Goal: Transaction & Acquisition: Purchase product/service

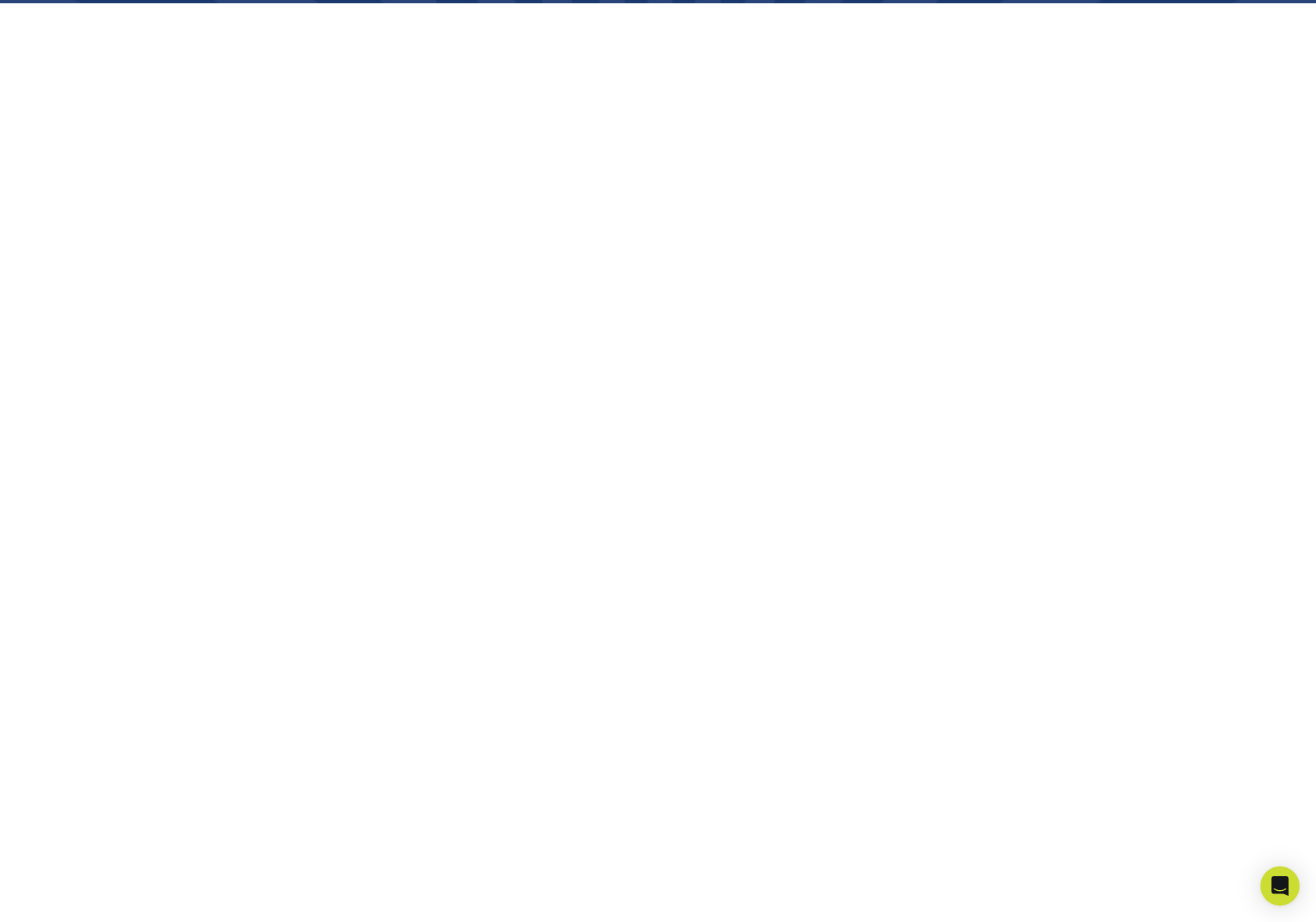
scroll to position [327, 0]
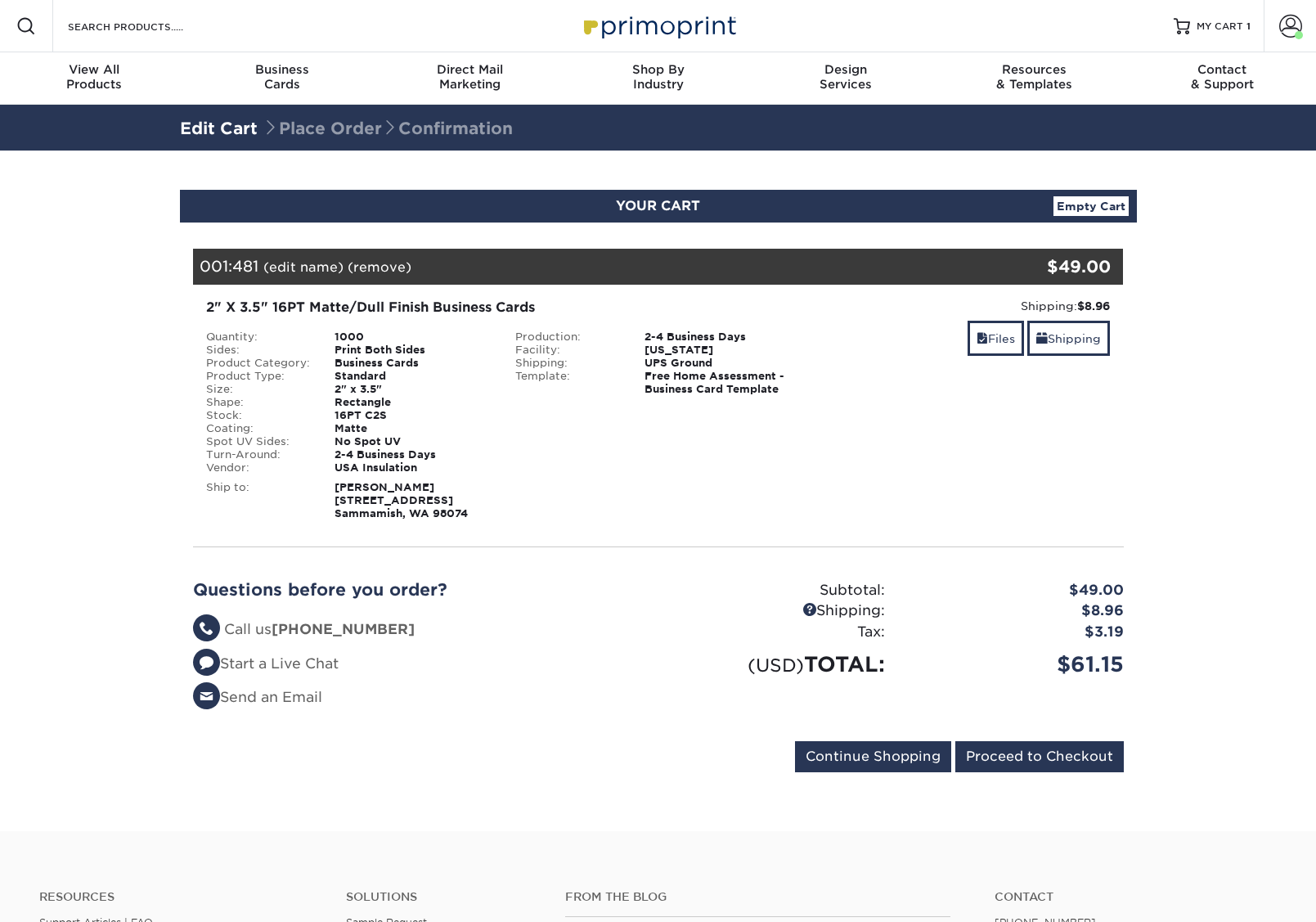
click at [1220, 487] on section "YOUR CART Empty Cart Your Cart is Empty USA Insulation Products View Account Ac…" at bounding box center [658, 491] width 1316 height 681
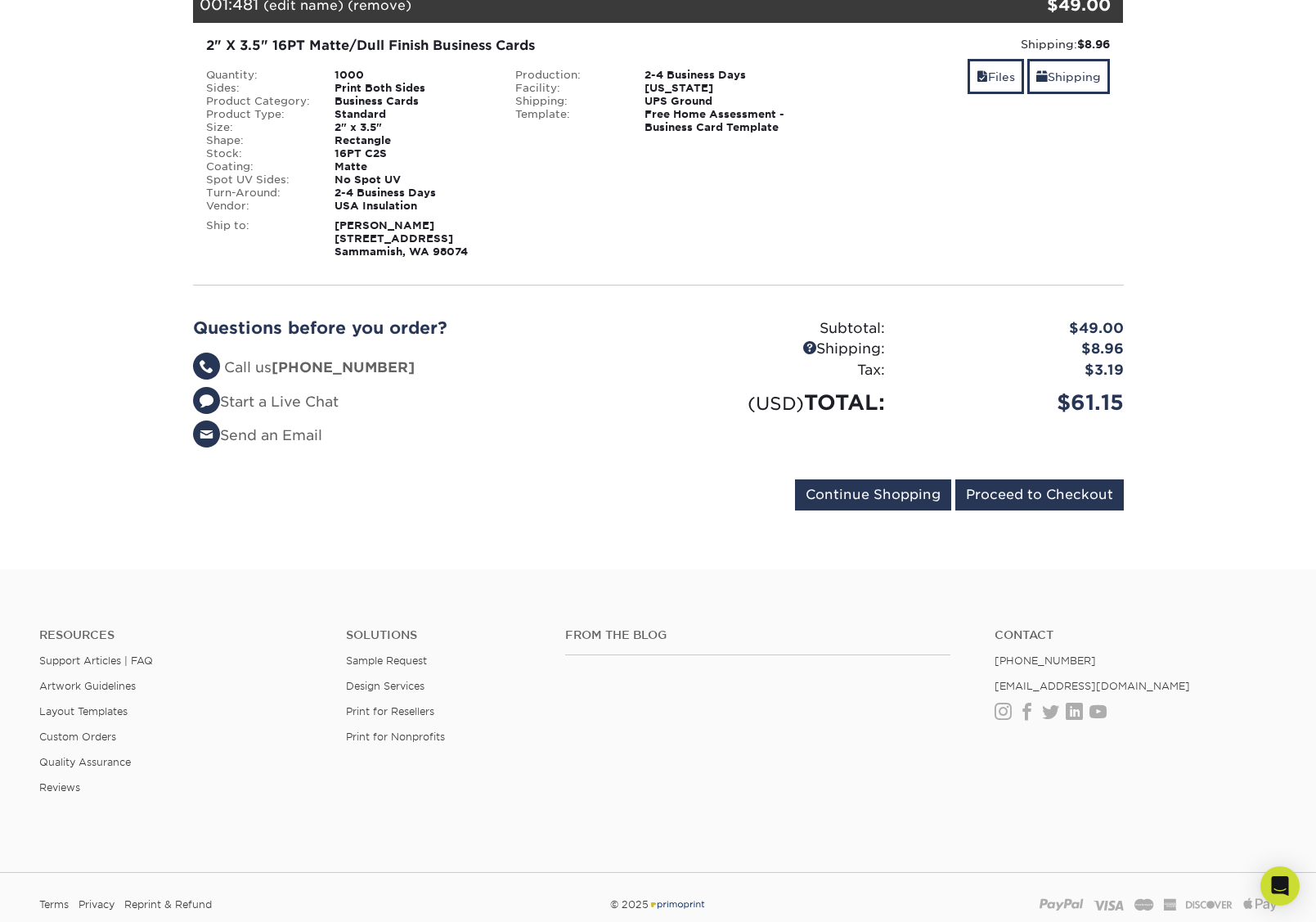
scroll to position [262, 0]
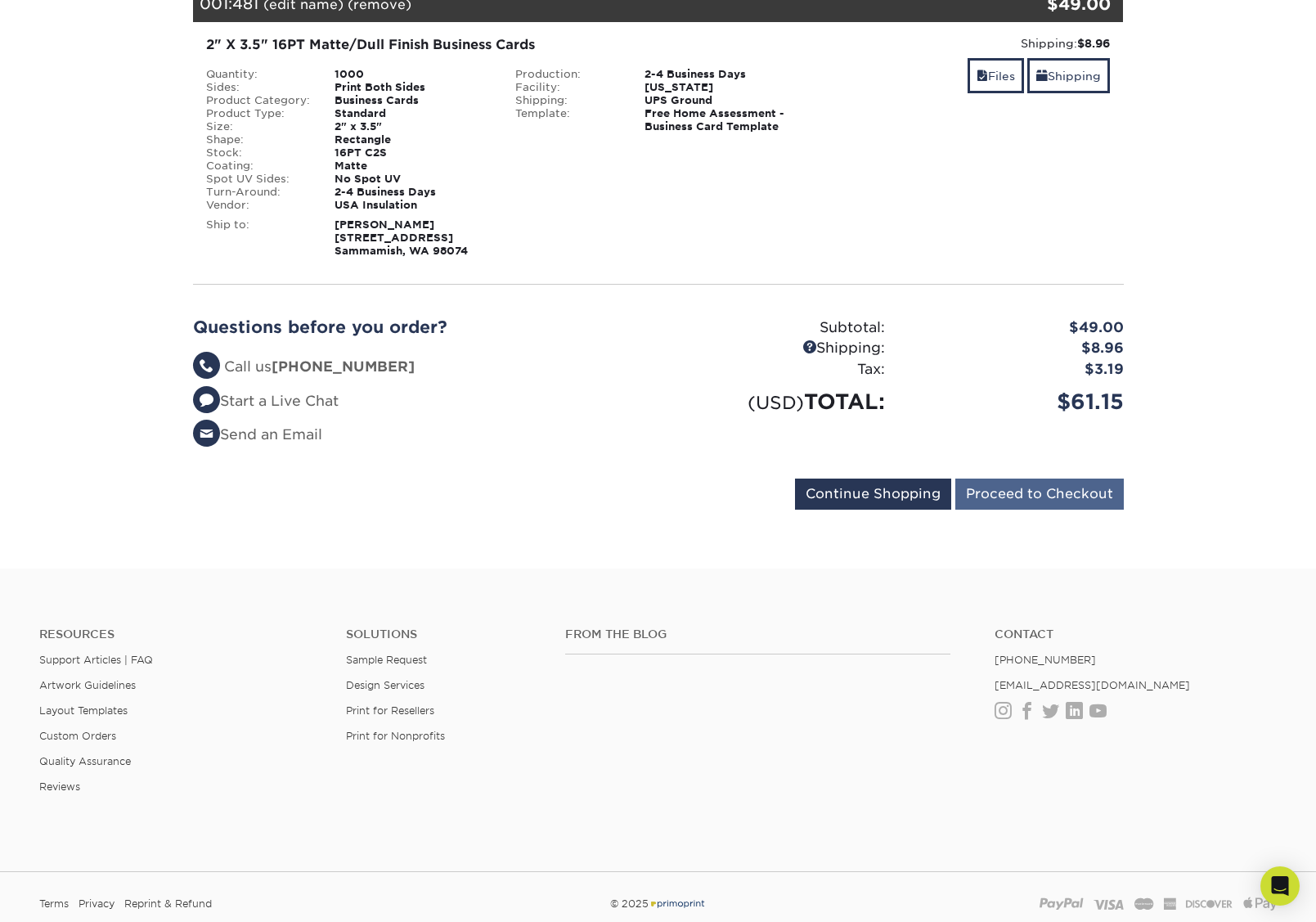
click at [1051, 493] on input "Proceed to Checkout" at bounding box center [1040, 494] width 169 height 31
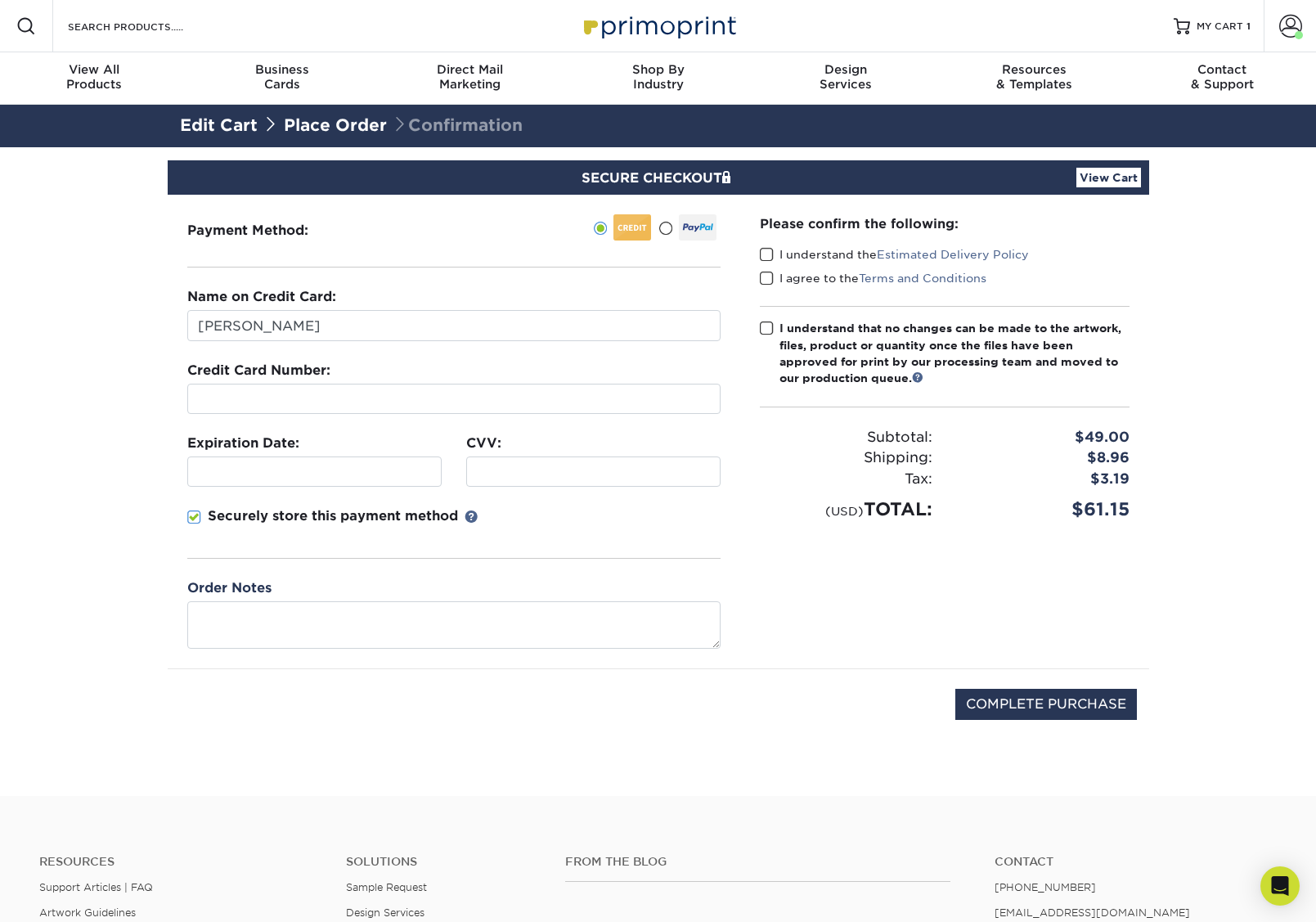
click at [757, 253] on div "Please confirm the following: I understand the Estimated Delivery Policy I agre…" at bounding box center [945, 432] width 409 height 474
click at [764, 253] on span at bounding box center [766, 254] width 14 height 15
click at [0, 0] on input "I understand the Estimated Delivery Policy" at bounding box center [0, 0] width 0 height 0
click at [763, 280] on span at bounding box center [766, 278] width 14 height 15
click at [0, 0] on input "I agree to the Terms and Conditions" at bounding box center [0, 0] width 0 height 0
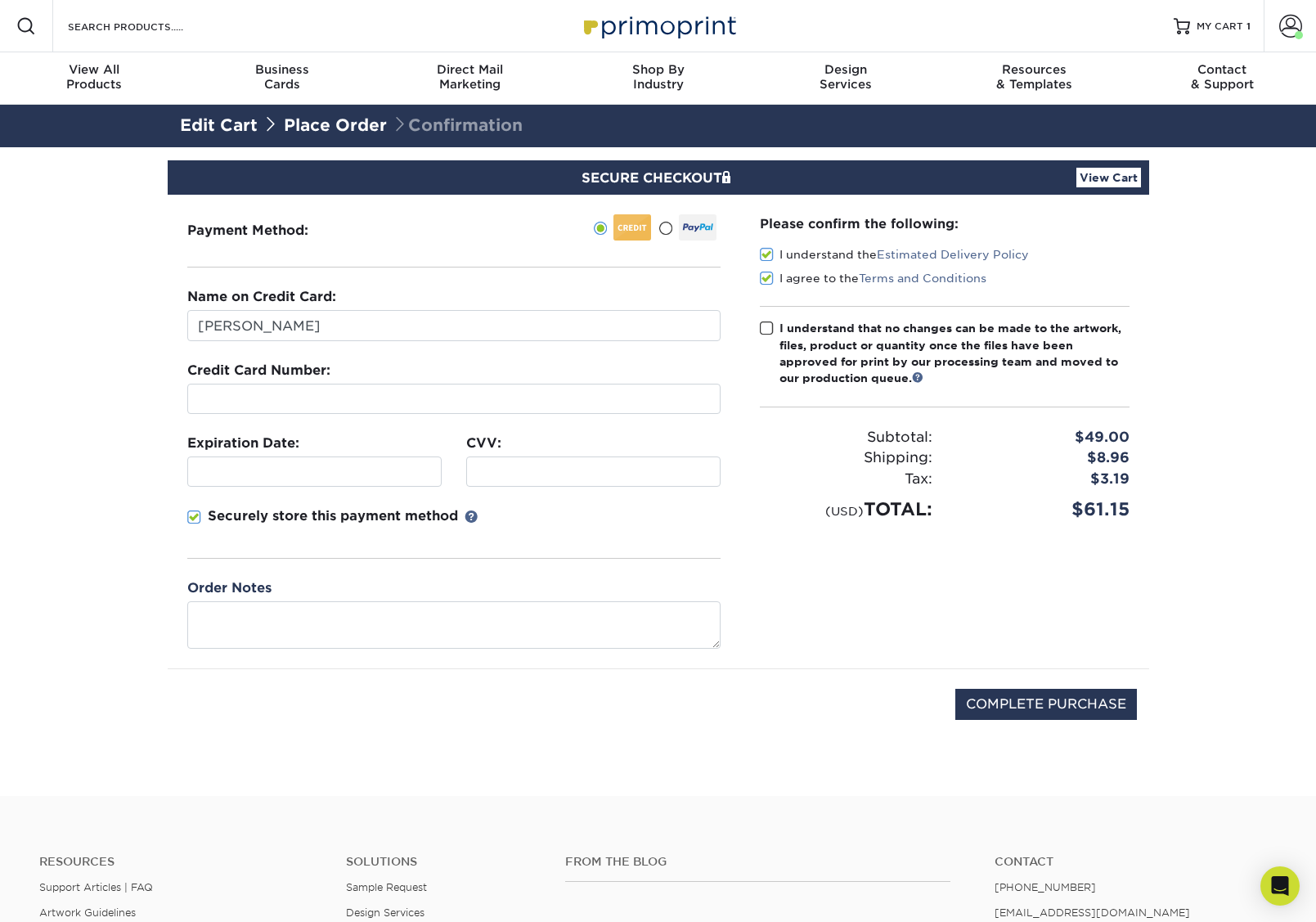
click at [763, 328] on span at bounding box center [766, 328] width 14 height 15
click at [0, 0] on input "I understand that no changes can be made to the artwork, files, product or quan…" at bounding box center [0, 0] width 0 height 0
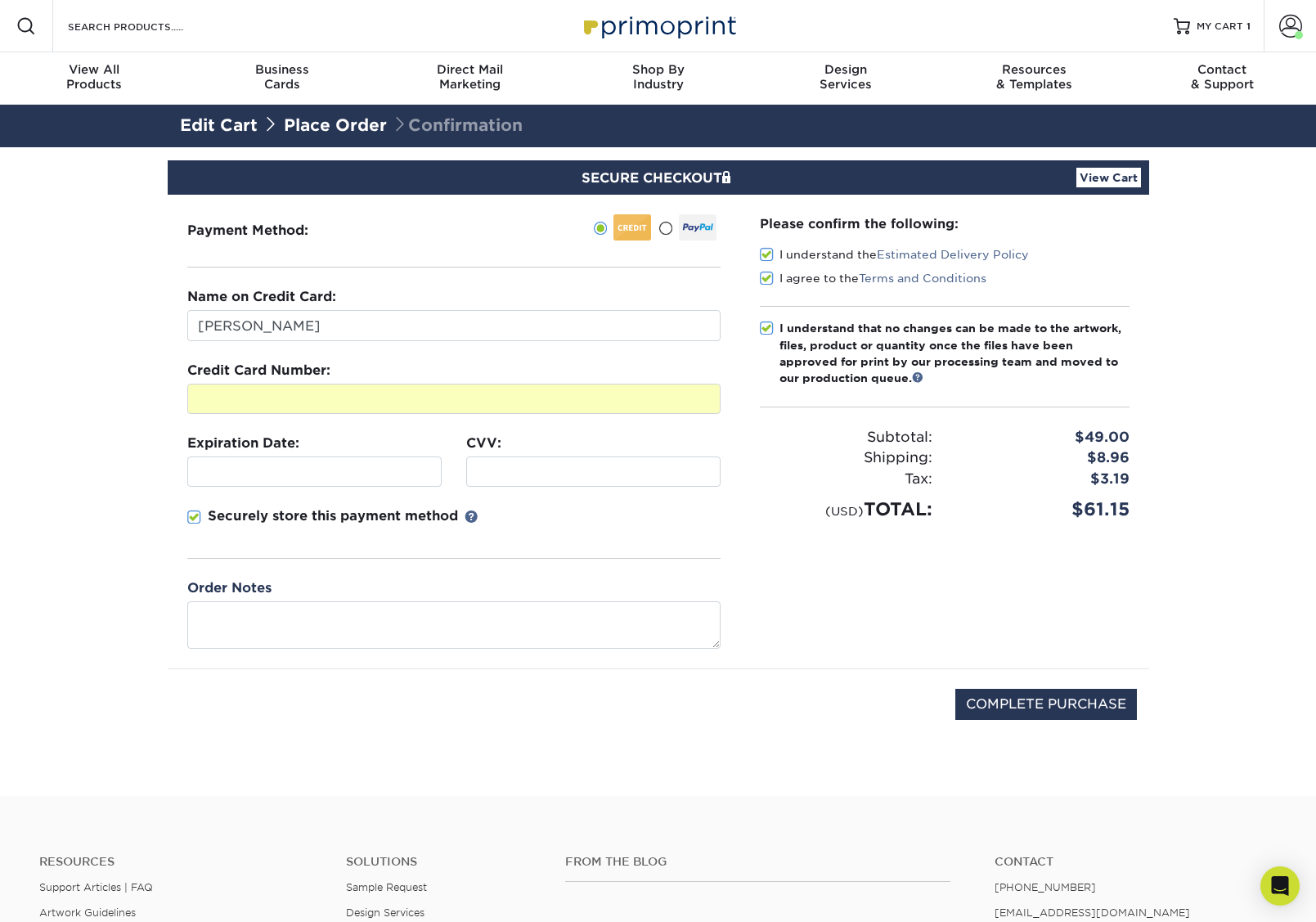
click at [435, 470] on div at bounding box center [314, 471] width 254 height 30
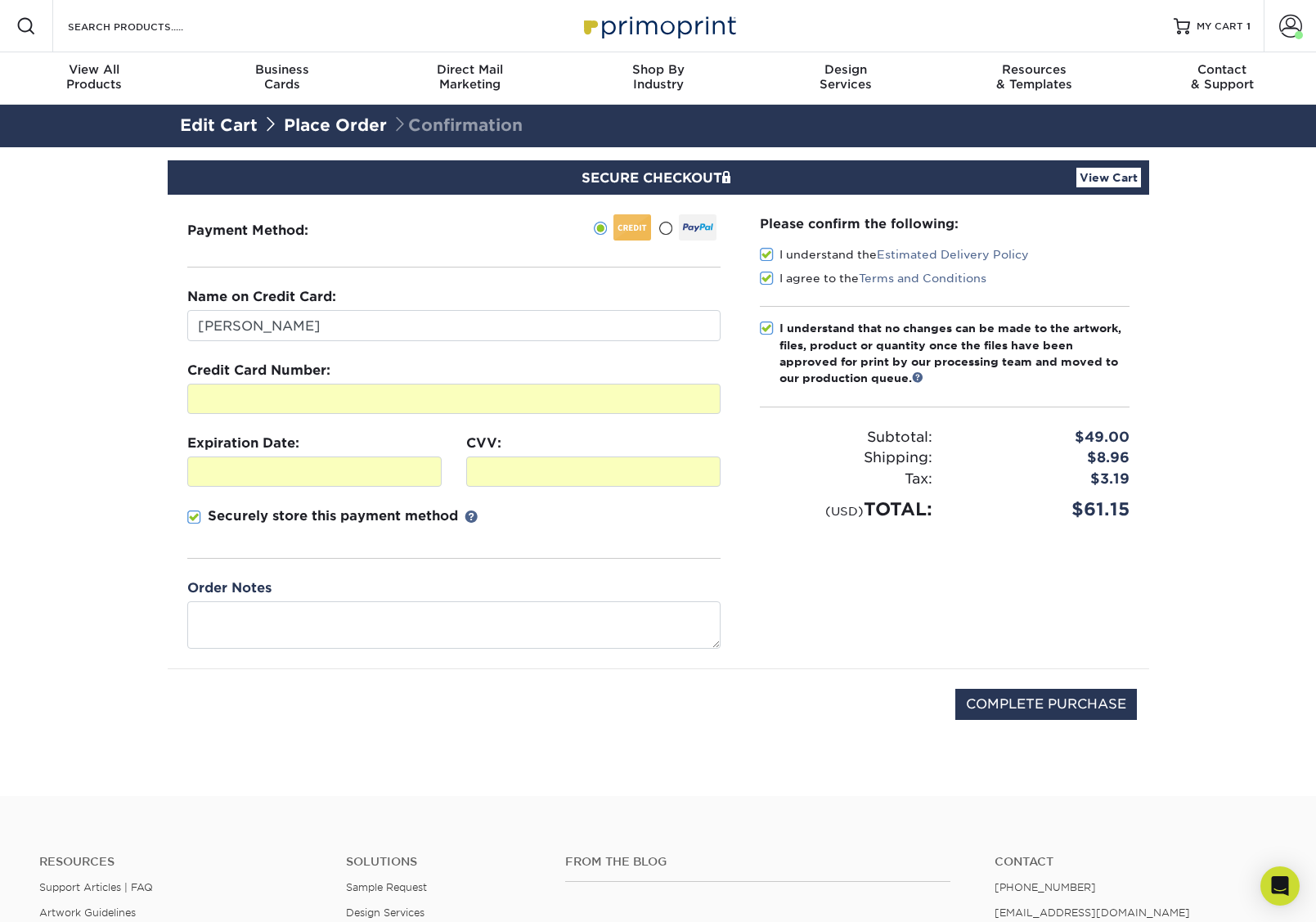
click at [193, 525] on span at bounding box center [193, 517] width 14 height 15
click at [0, 0] on input "Securely store this payment method" at bounding box center [0, 0] width 0 height 0
click at [737, 701] on div "COMPLETE PURCHASE" at bounding box center [658, 712] width 958 height 87
click at [1022, 700] on input "COMPLETE PURCHASE" at bounding box center [1046, 704] width 182 height 31
type input "PROCESSING, PLEASE WAIT..."
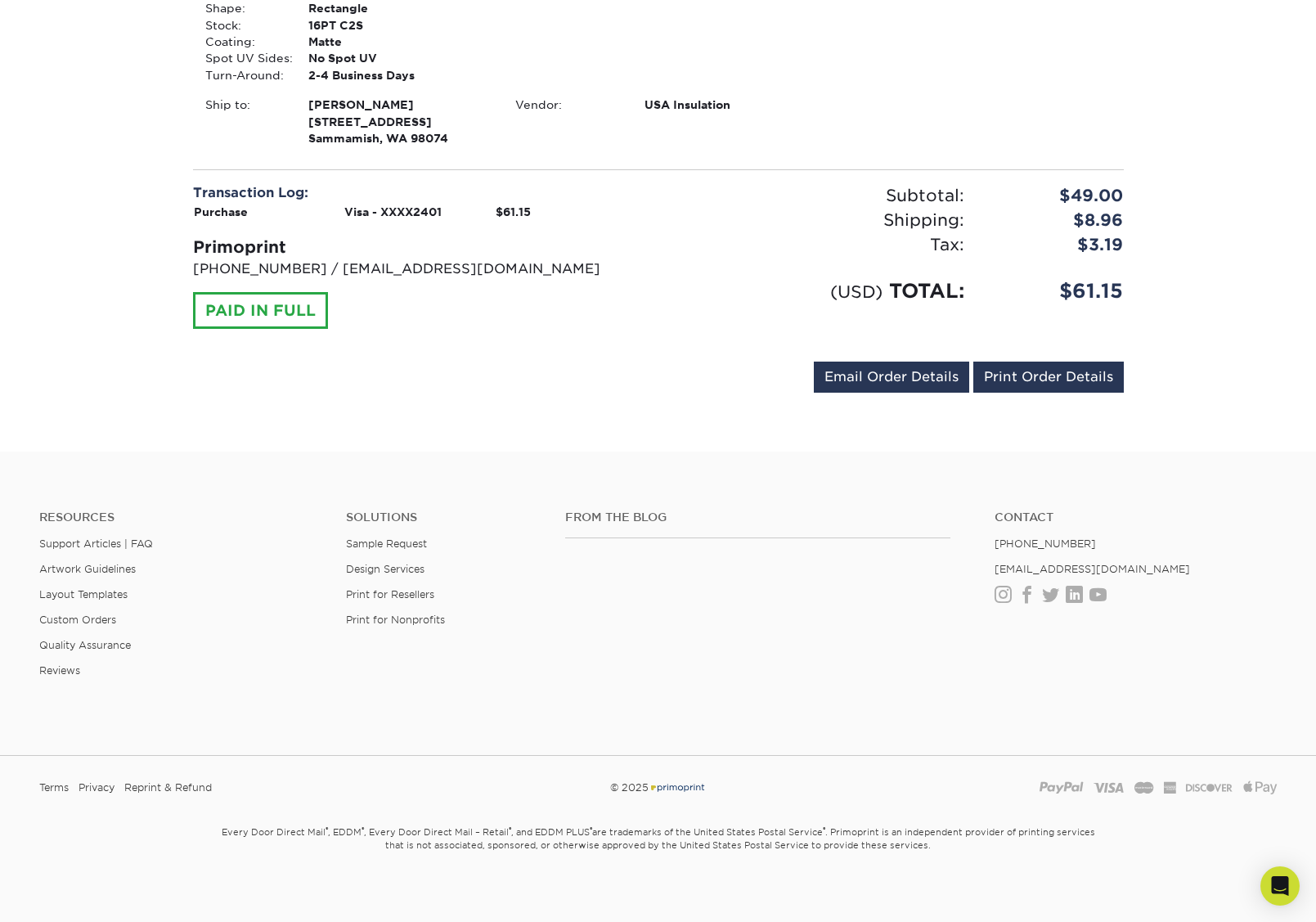
scroll to position [552, 0]
